Goal: Find specific page/section: Find specific page/section

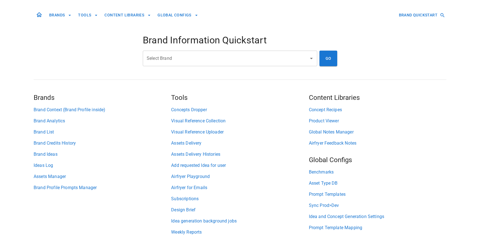
click at [190, 54] on input "Select Brand" at bounding box center [225, 58] width 161 height 11
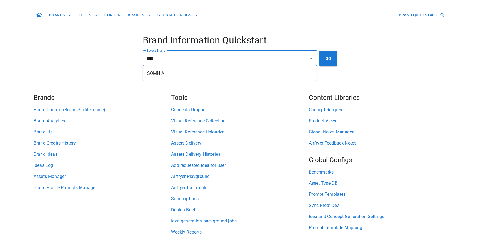
click at [196, 75] on li "SOMNIA" at bounding box center [230, 73] width 175 height 10
type input "******"
click at [327, 60] on button "GO" at bounding box center [329, 59] width 18 height 16
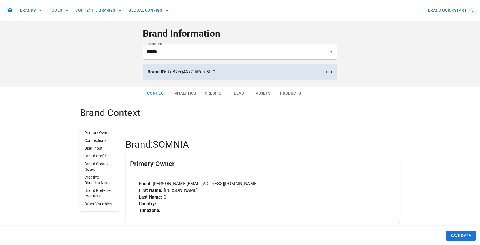
click at [261, 96] on button "Assets" at bounding box center [263, 93] width 25 height 13
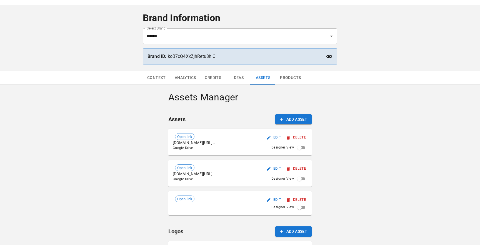
scroll to position [21, 0]
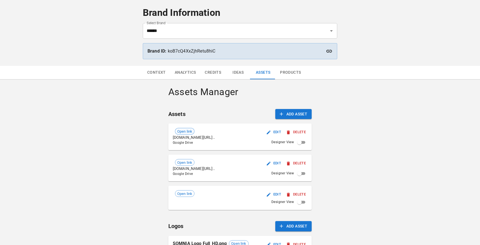
click at [183, 132] on span "Open link" at bounding box center [184, 132] width 19 height 6
click at [185, 160] on span "Open link" at bounding box center [184, 163] width 19 height 6
click at [184, 191] on span "Open link" at bounding box center [184, 194] width 19 height 6
